Goal: Task Accomplishment & Management: Manage account settings

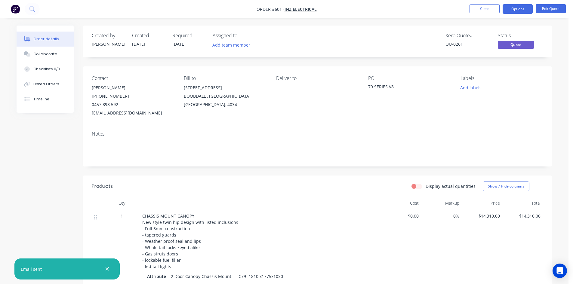
scroll to position [421, 0]
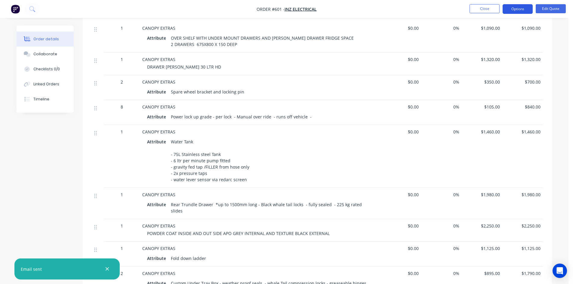
click at [517, 8] on button "Options" at bounding box center [517, 9] width 30 height 10
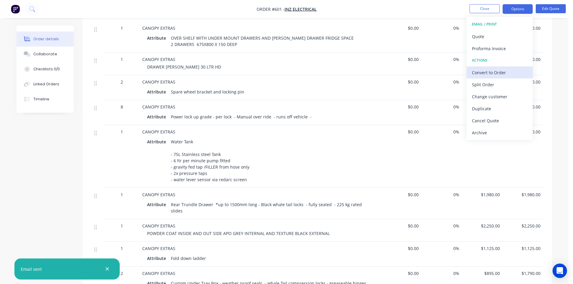
click at [497, 73] on div "Convert to Order" at bounding box center [499, 72] width 55 height 9
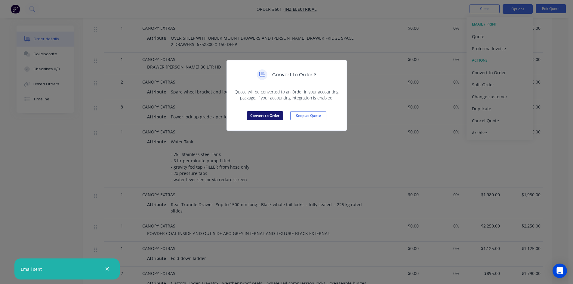
click at [268, 116] on button "Convert to Order" at bounding box center [265, 115] width 36 height 9
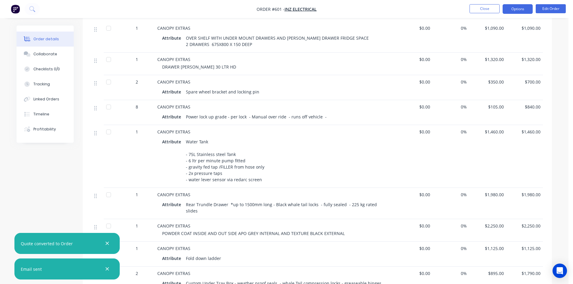
click at [523, 10] on button "Options" at bounding box center [517, 9] width 30 height 10
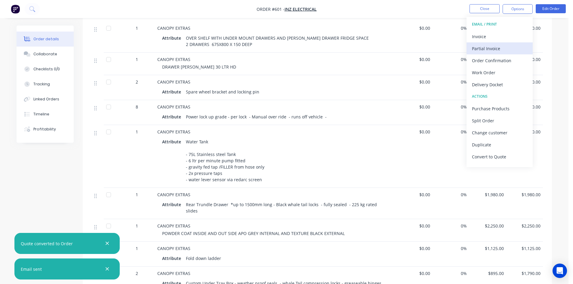
click at [494, 50] on div "Partial Invoice" at bounding box center [499, 48] width 55 height 9
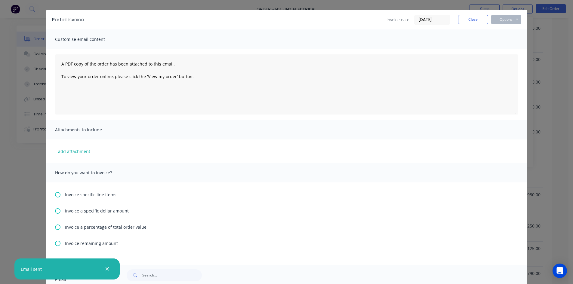
scroll to position [60, 0]
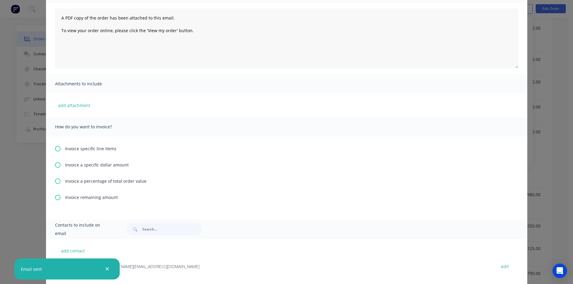
click at [56, 148] on icon at bounding box center [57, 148] width 5 height 5
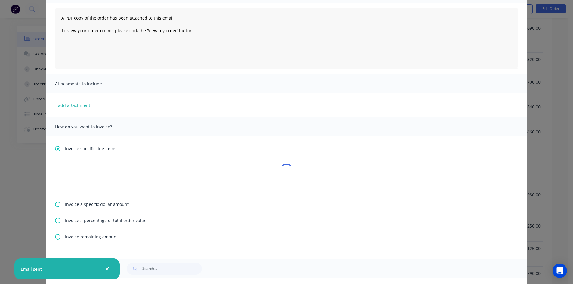
scroll to position [0, 0]
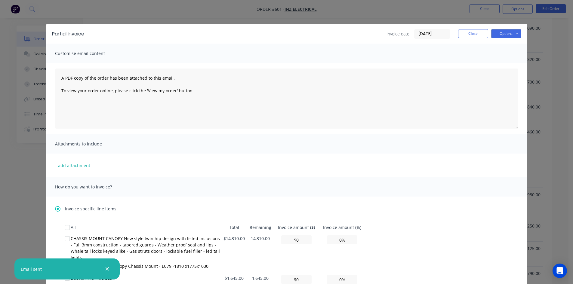
click at [55, 209] on icon at bounding box center [57, 208] width 5 height 5
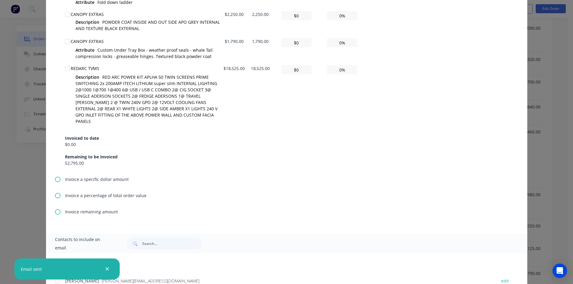
scroll to position [581, 0]
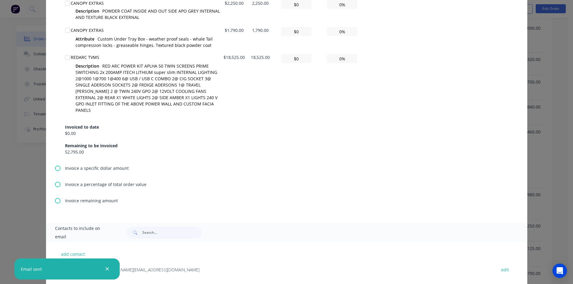
click at [56, 182] on icon at bounding box center [57, 184] width 5 height 5
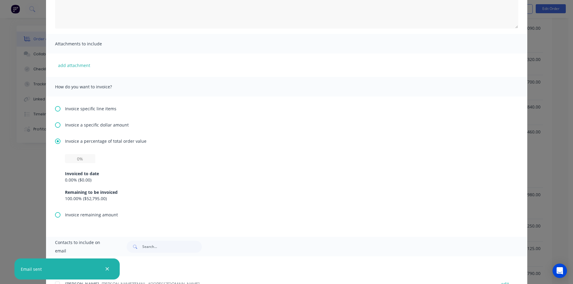
scroll to position [127, 0]
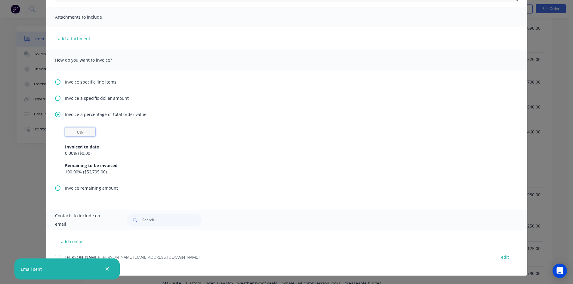
click at [73, 132] on input "text" at bounding box center [80, 131] width 30 height 9
type input "40%"
click at [136, 146] on div "Invoiced to date" at bounding box center [286, 147] width 443 height 6
click at [55, 257] on div at bounding box center [57, 257] width 12 height 12
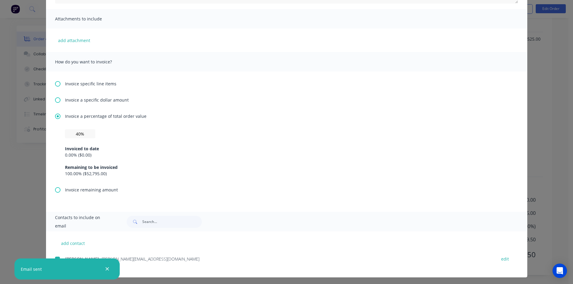
scroll to position [127, 0]
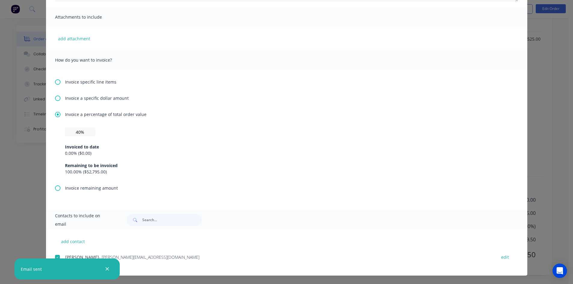
click at [106, 269] on icon "button" at bounding box center [107, 268] width 4 height 5
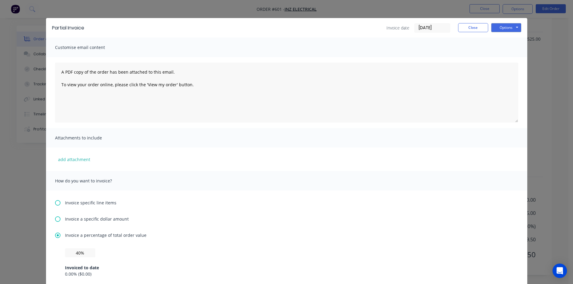
scroll to position [0, 0]
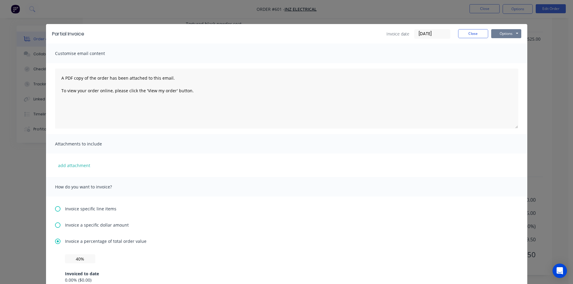
click at [500, 35] on button "Options" at bounding box center [506, 33] width 30 height 9
click at [504, 64] on button "Email" at bounding box center [510, 64] width 38 height 10
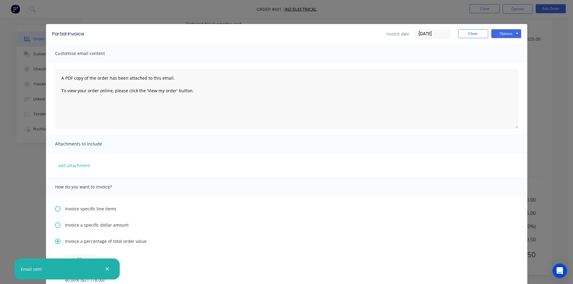
click at [108, 268] on icon "button" at bounding box center [107, 269] width 3 height 3
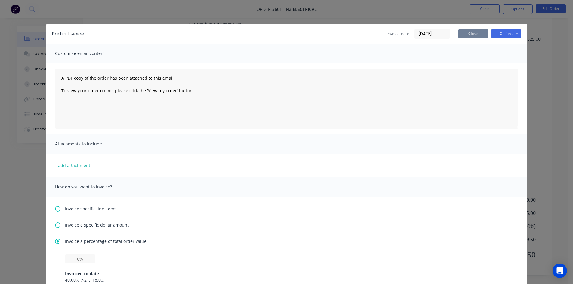
click at [474, 35] on button "Close" at bounding box center [473, 33] width 30 height 9
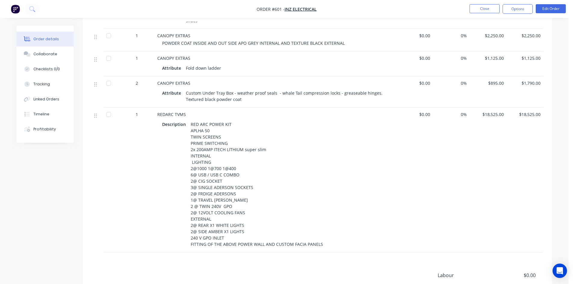
scroll to position [603, 0]
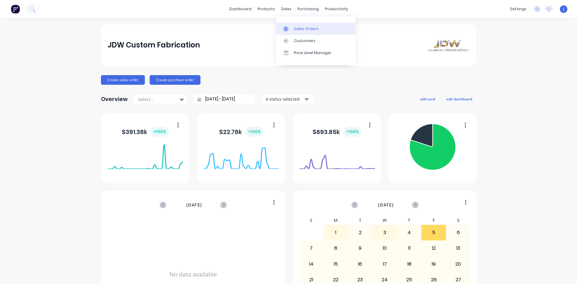
click at [302, 32] on link "Sales Orders" at bounding box center [316, 29] width 80 height 12
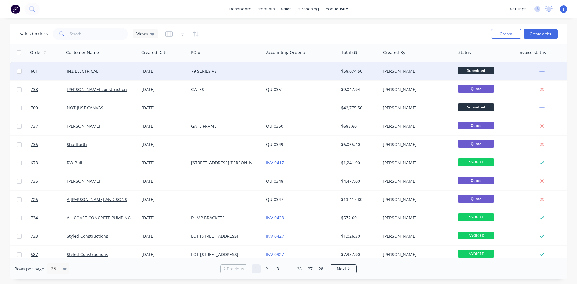
click at [120, 71] on div "INZ ELECTRICAL" at bounding box center [100, 71] width 67 height 6
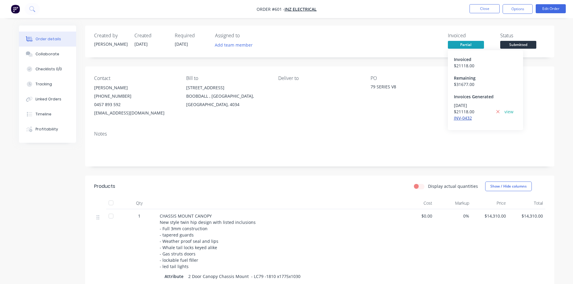
click at [459, 119] on link "INV-0432" at bounding box center [463, 118] width 18 height 6
